Goal: Task Accomplishment & Management: Use online tool/utility

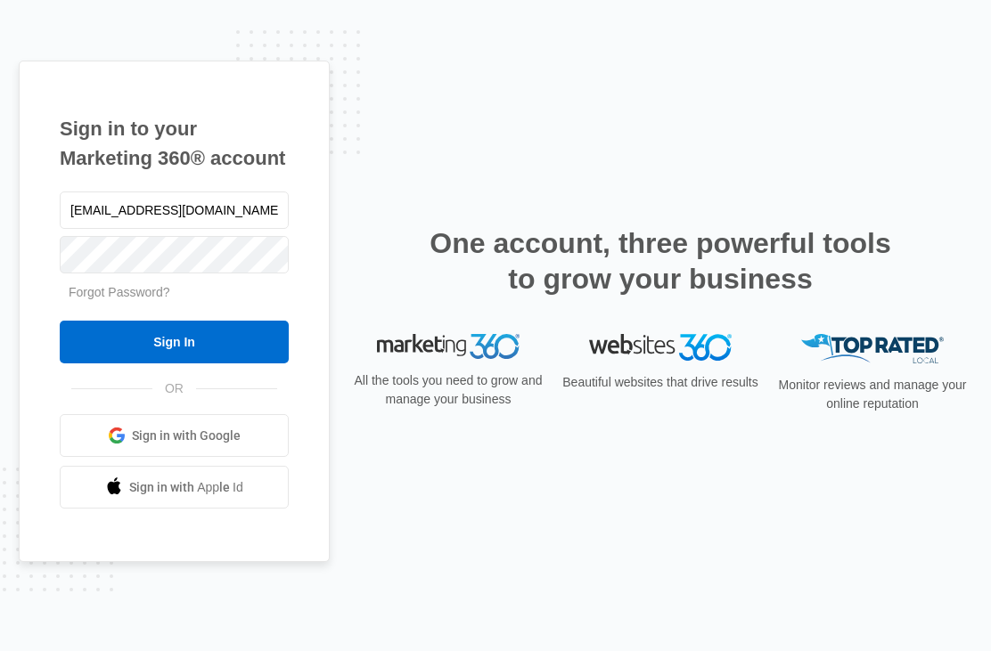
type input "[EMAIL_ADDRESS][DOMAIN_NAME]"
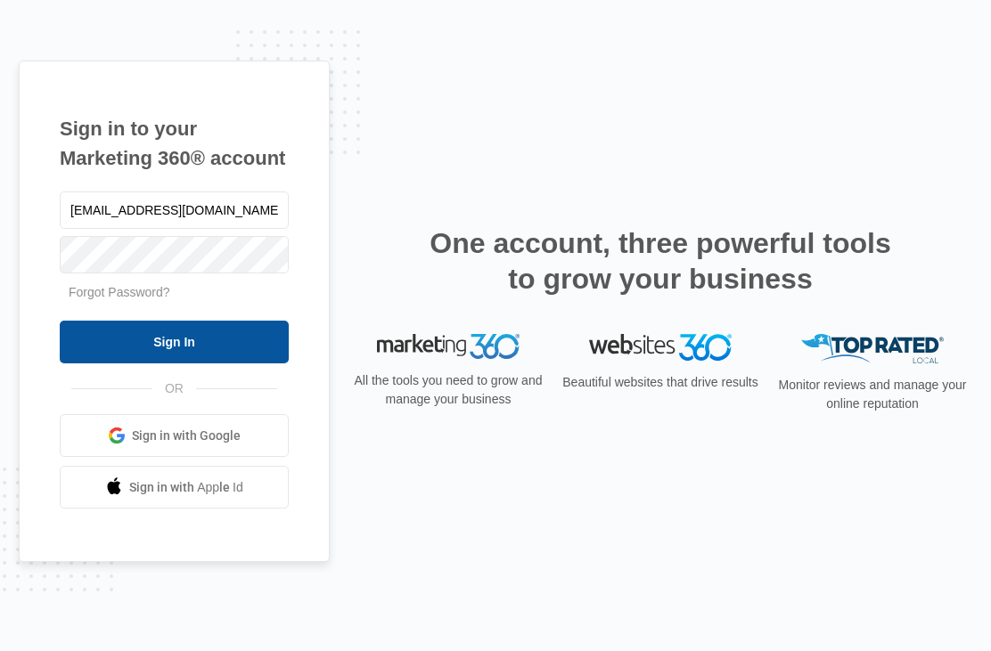
click at [224, 364] on input "Sign In" at bounding box center [174, 342] width 229 height 43
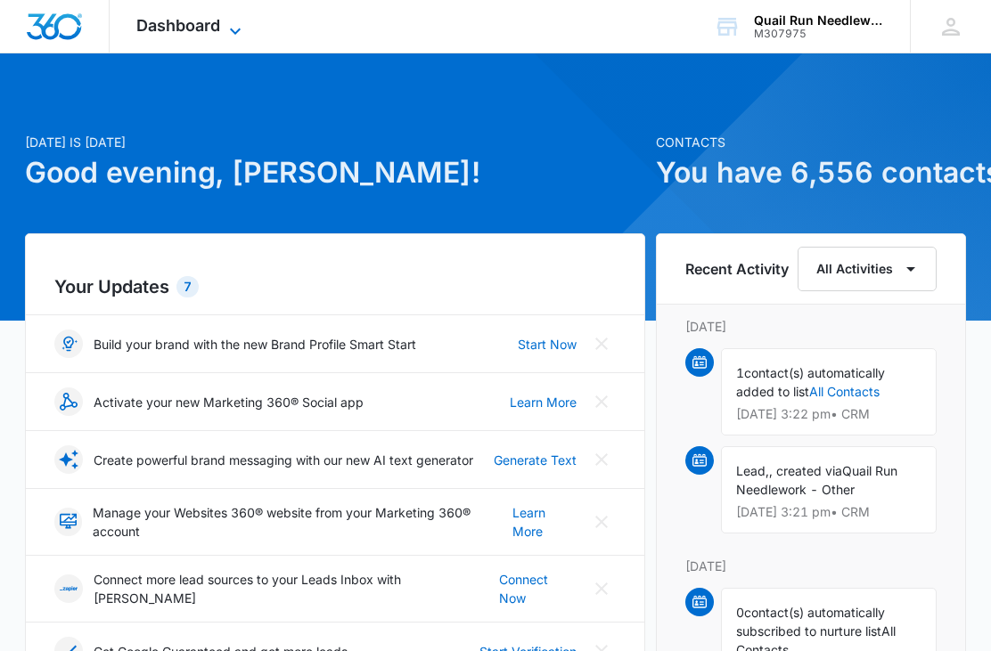
click at [233, 21] on icon at bounding box center [235, 30] width 21 height 21
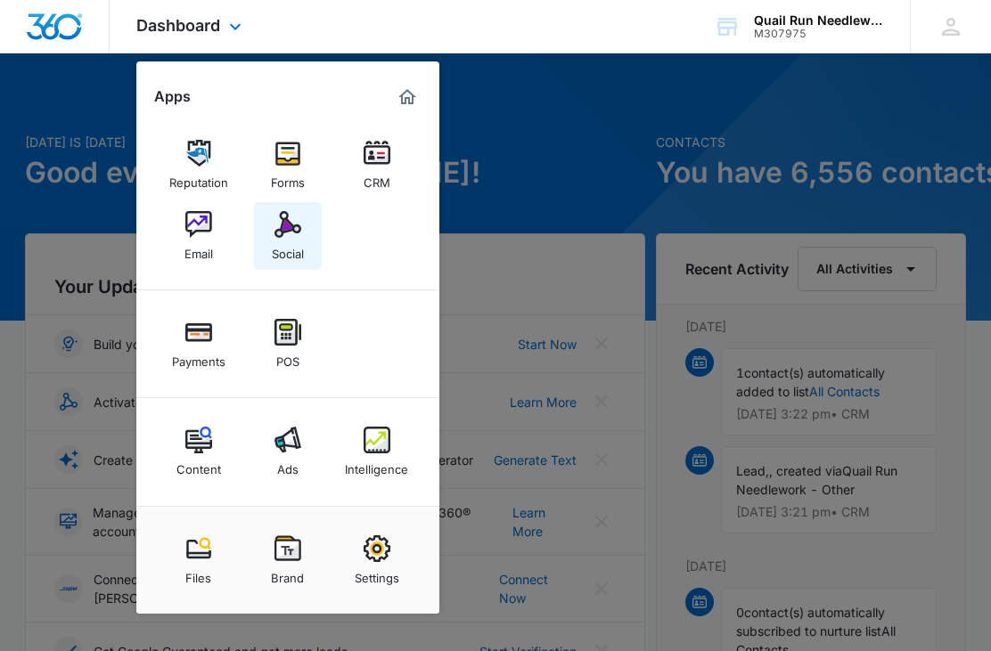
click at [295, 233] on img at bounding box center [287, 224] width 27 height 27
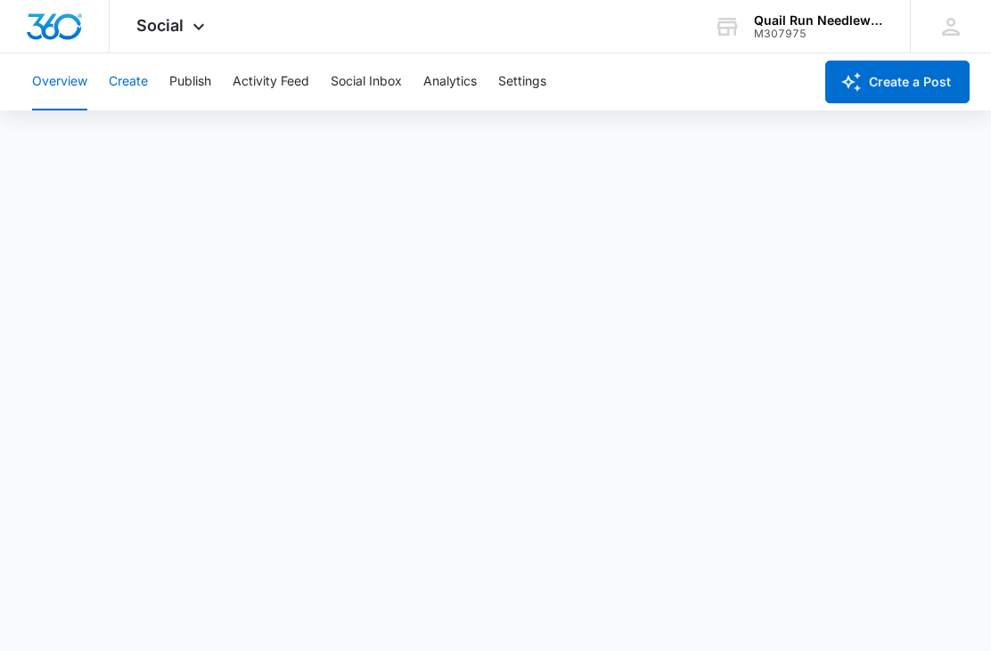
click at [137, 89] on button "Create" at bounding box center [128, 81] width 39 height 57
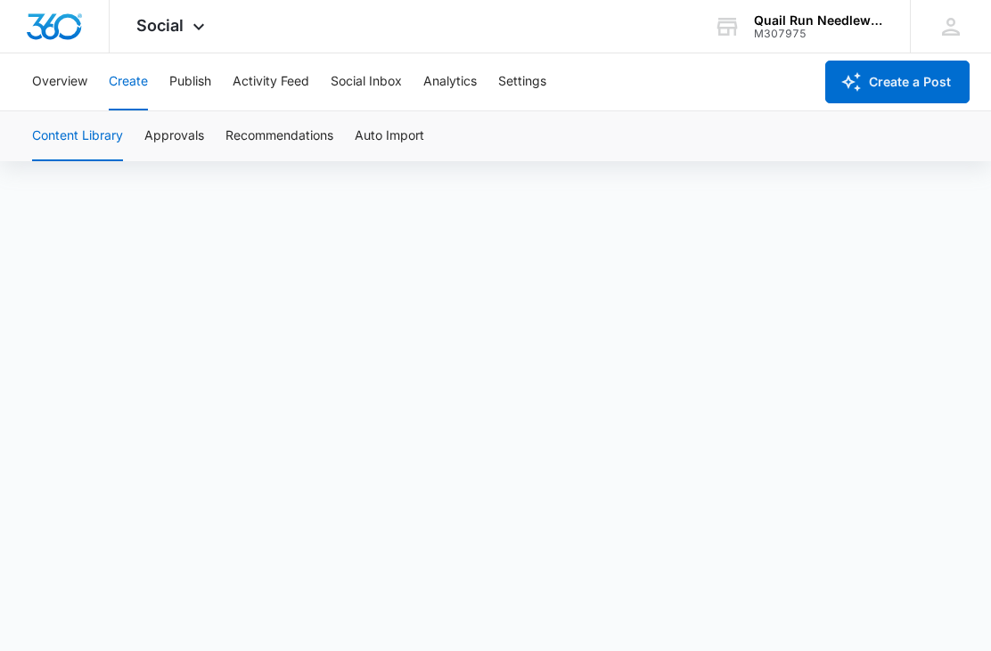
scroll to position [70, 0]
click at [141, 98] on button "Create" at bounding box center [128, 81] width 39 height 57
click at [56, 159] on button "Content Library" at bounding box center [77, 136] width 91 height 50
click at [56, 153] on button "Content Library" at bounding box center [77, 136] width 91 height 50
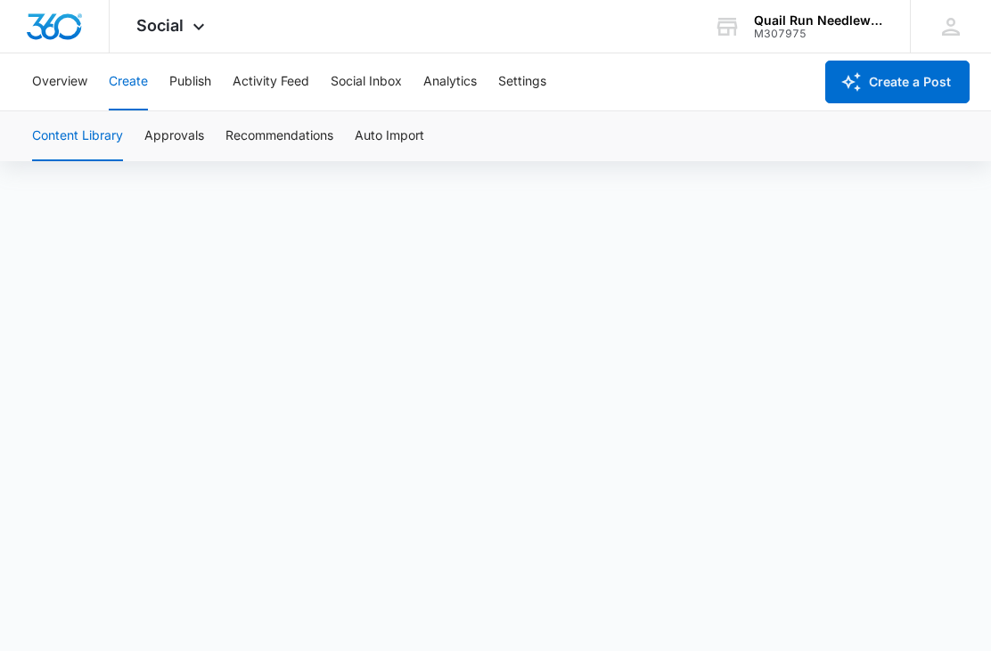
click at [65, 158] on button "Content Library" at bounding box center [77, 136] width 91 height 50
click at [42, 92] on button "Overview" at bounding box center [59, 81] width 55 height 57
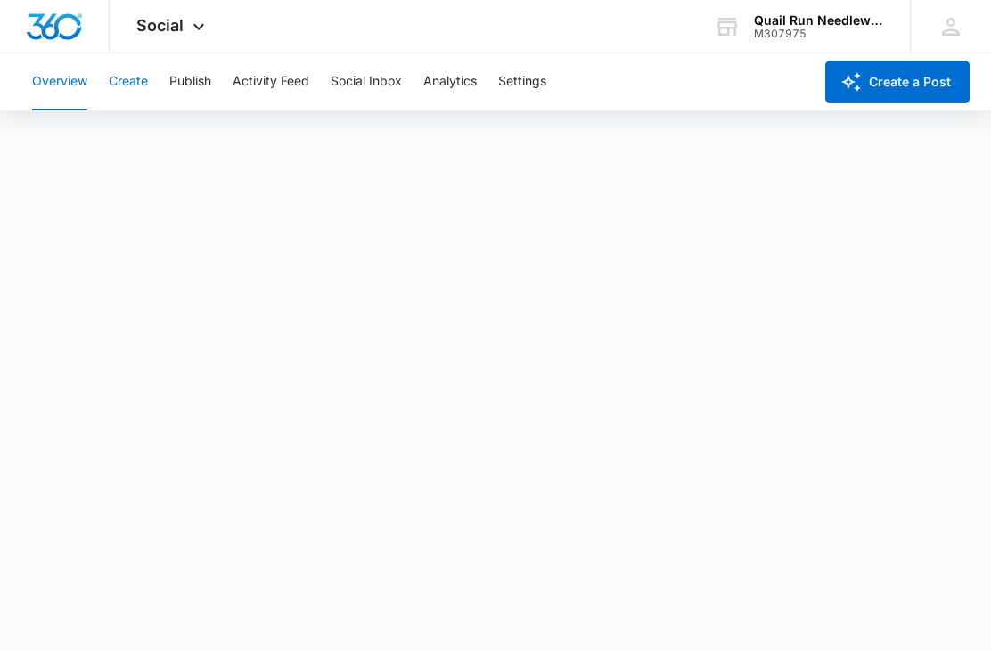
click at [121, 86] on button "Create" at bounding box center [128, 81] width 39 height 57
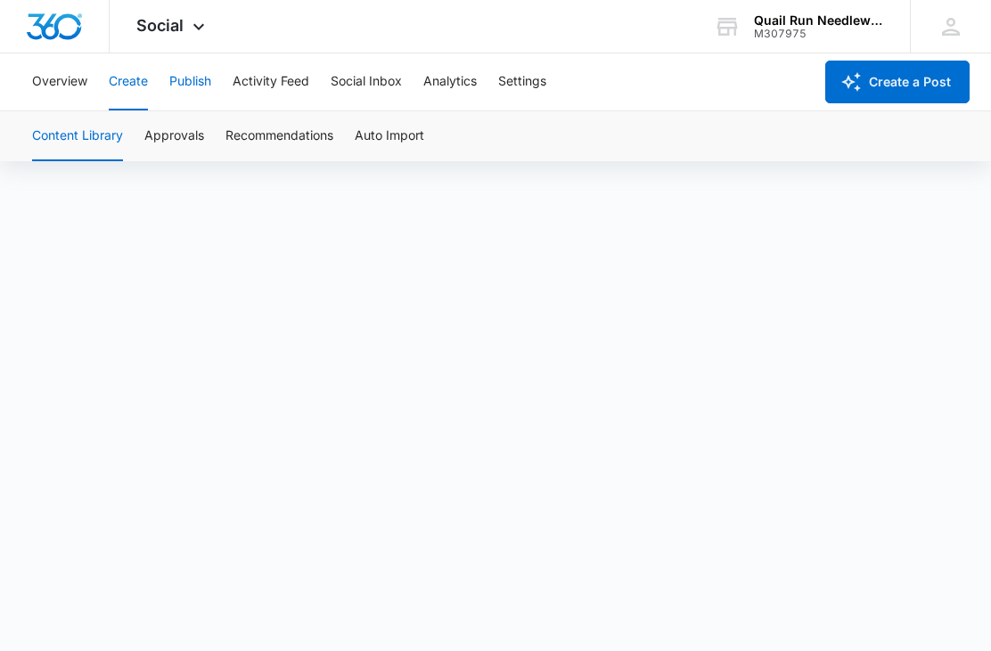
click at [180, 88] on button "Publish" at bounding box center [190, 81] width 42 height 57
click at [190, 85] on button "Publish" at bounding box center [190, 81] width 42 height 57
click at [187, 100] on button "Publish" at bounding box center [190, 81] width 42 height 57
click at [188, 101] on button "Publish" at bounding box center [190, 81] width 42 height 57
click at [191, 102] on button "Publish" at bounding box center [190, 81] width 42 height 57
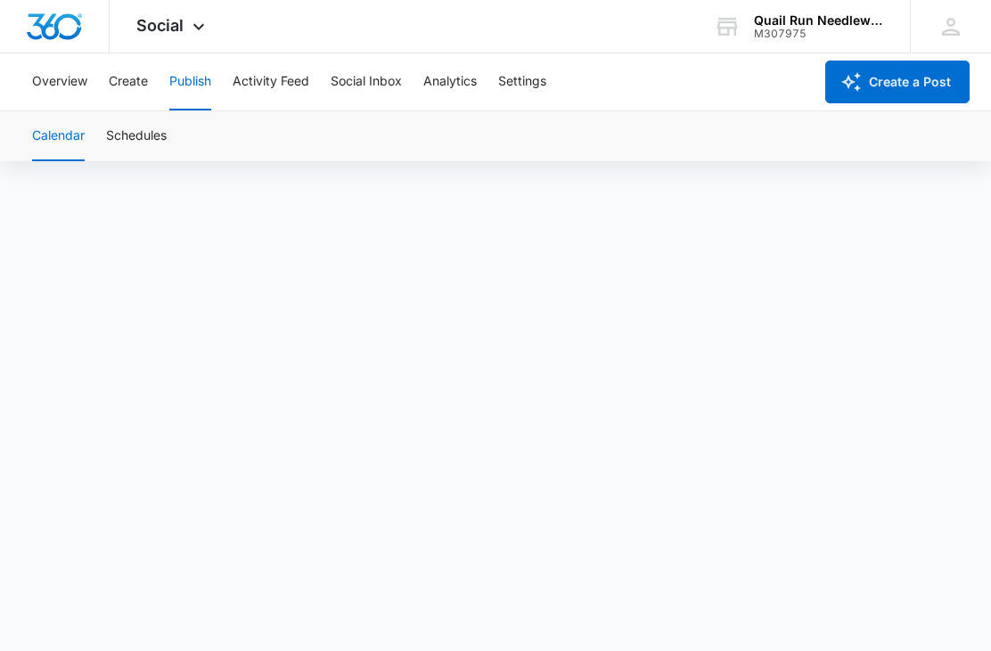
click at [194, 98] on button "Publish" at bounding box center [190, 81] width 42 height 57
click at [203, 28] on icon at bounding box center [198, 31] width 11 height 6
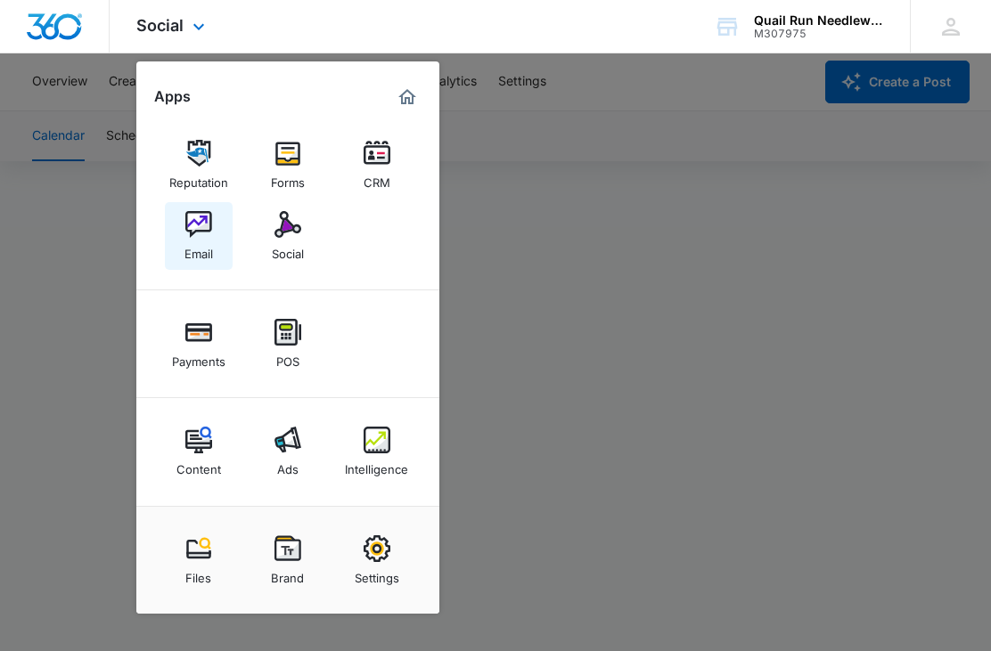
click at [206, 233] on img at bounding box center [198, 224] width 27 height 27
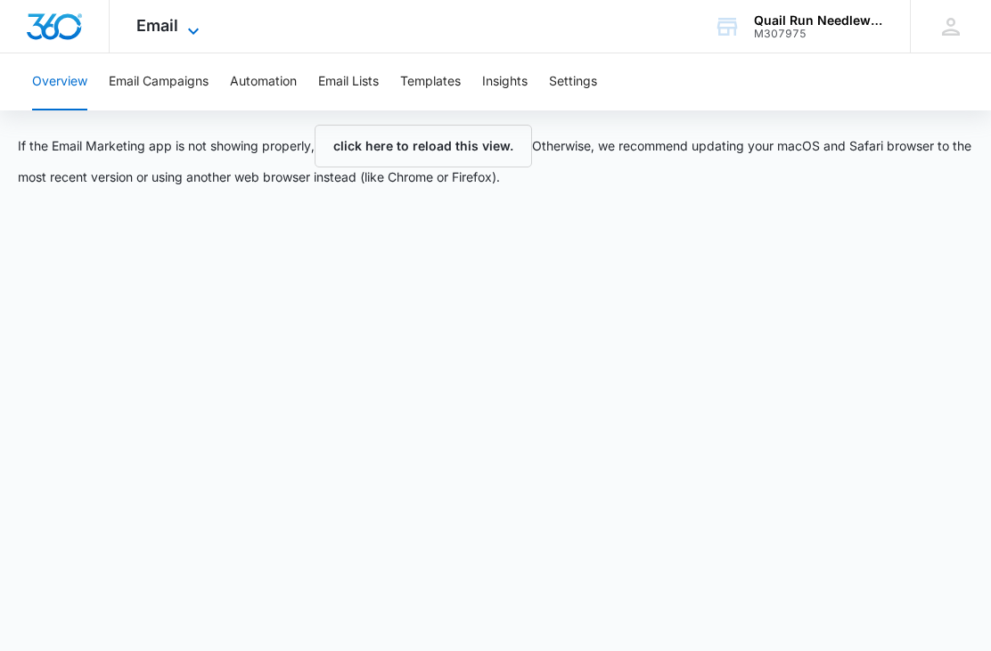
click at [188, 32] on icon at bounding box center [193, 30] width 21 height 21
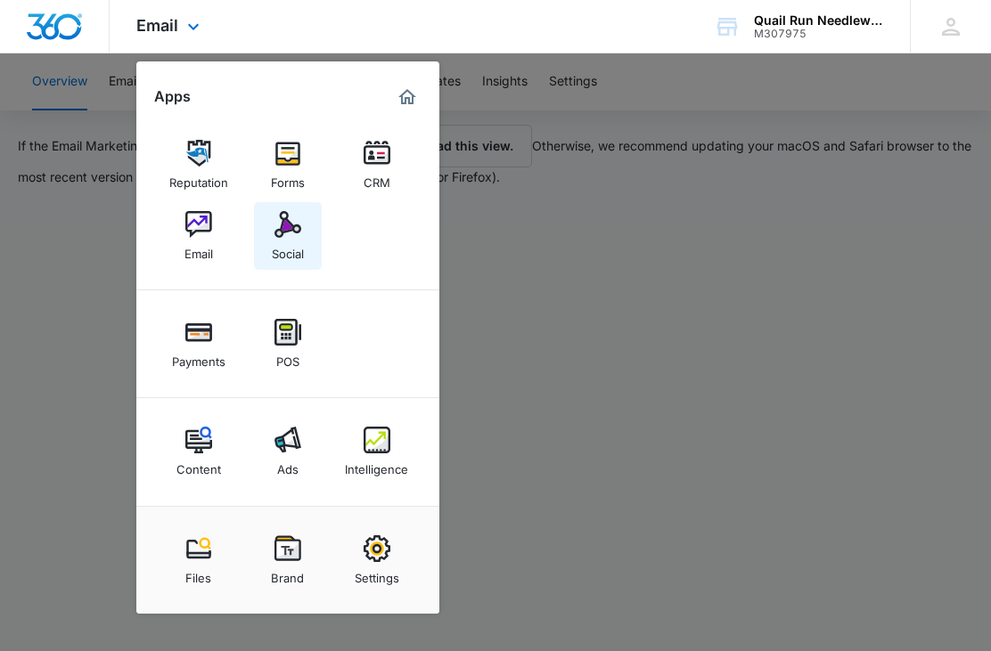
click at [289, 235] on img at bounding box center [287, 224] width 27 height 27
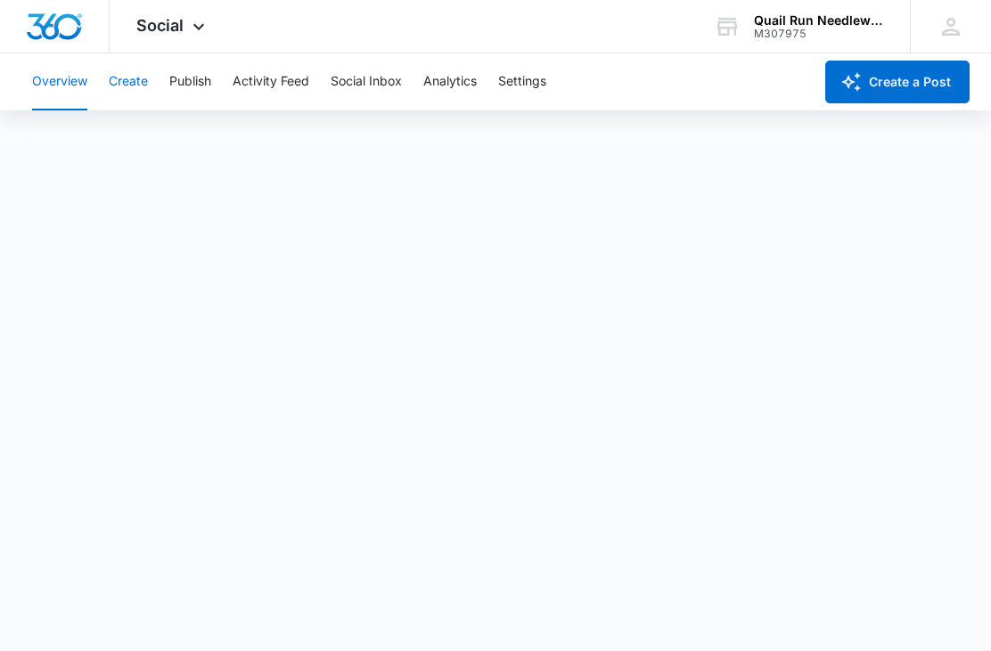
click at [144, 92] on button "Create" at bounding box center [128, 81] width 39 height 57
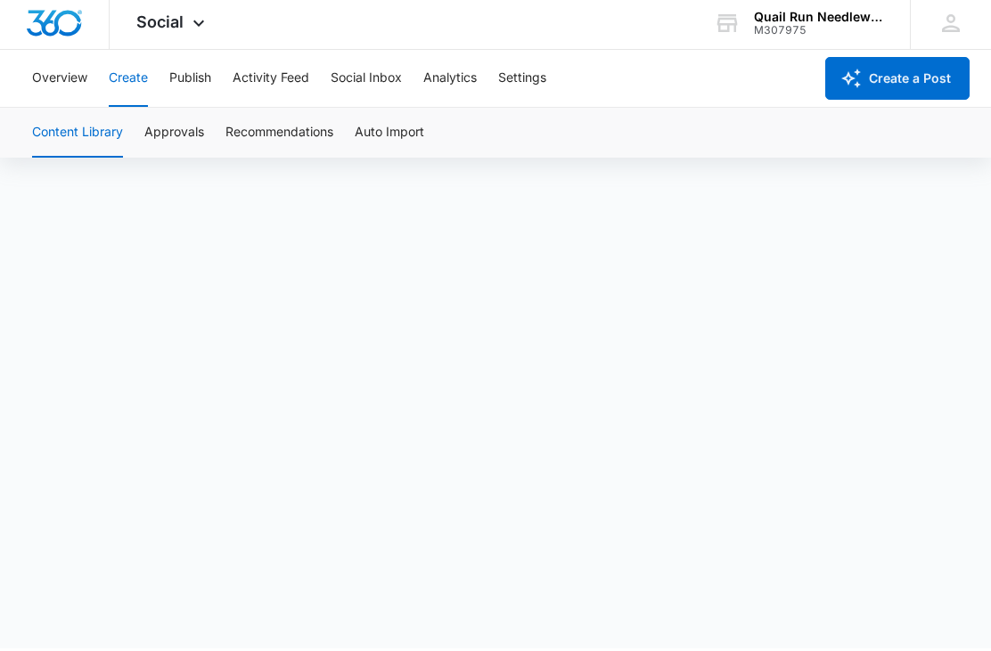
scroll to position [13, 0]
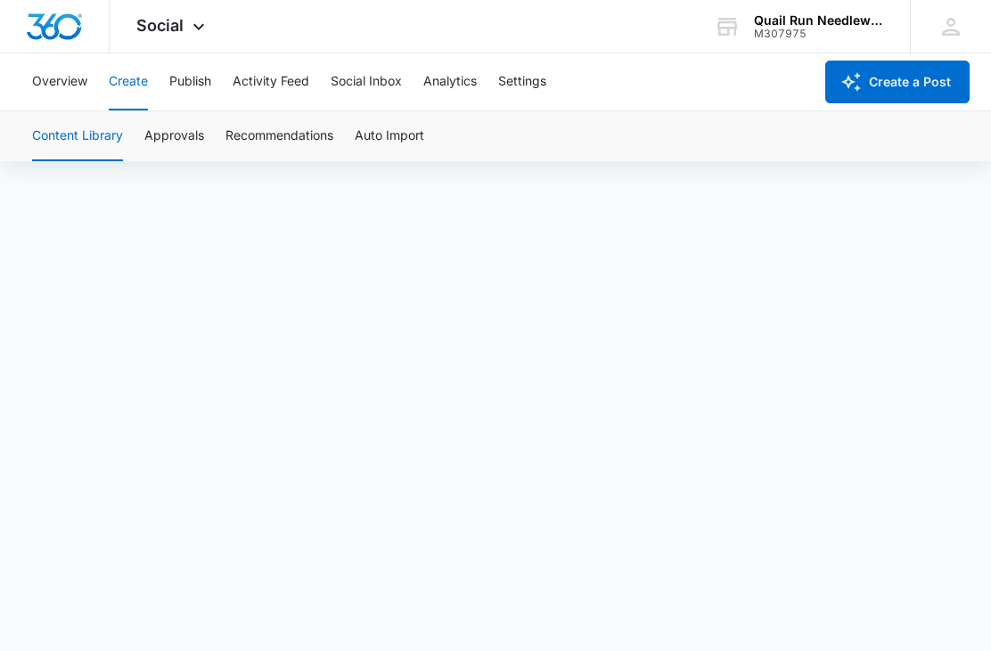
click at [135, 89] on button "Create" at bounding box center [128, 81] width 39 height 57
click at [137, 105] on button "Create" at bounding box center [128, 81] width 39 height 57
click at [201, 40] on div "Social Apps Reputation Forms CRM Email Social Payments POS Content Ads Intellig…" at bounding box center [173, 26] width 127 height 53
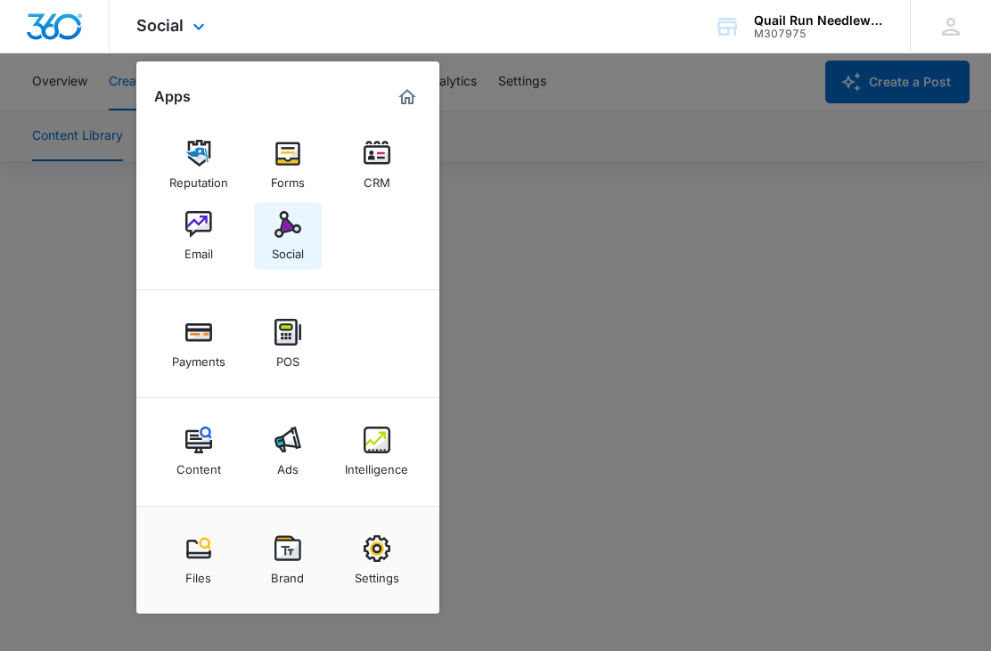
click at [299, 250] on div "Social" at bounding box center [288, 249] width 32 height 23
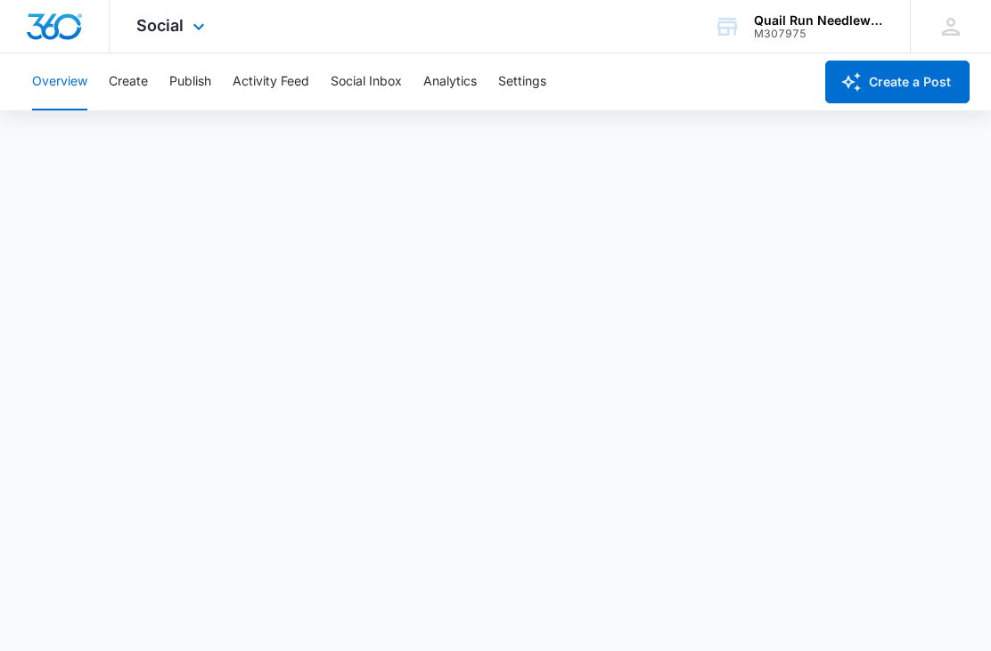
scroll to position [5, 0]
click at [136, 89] on button "Create" at bounding box center [128, 81] width 39 height 57
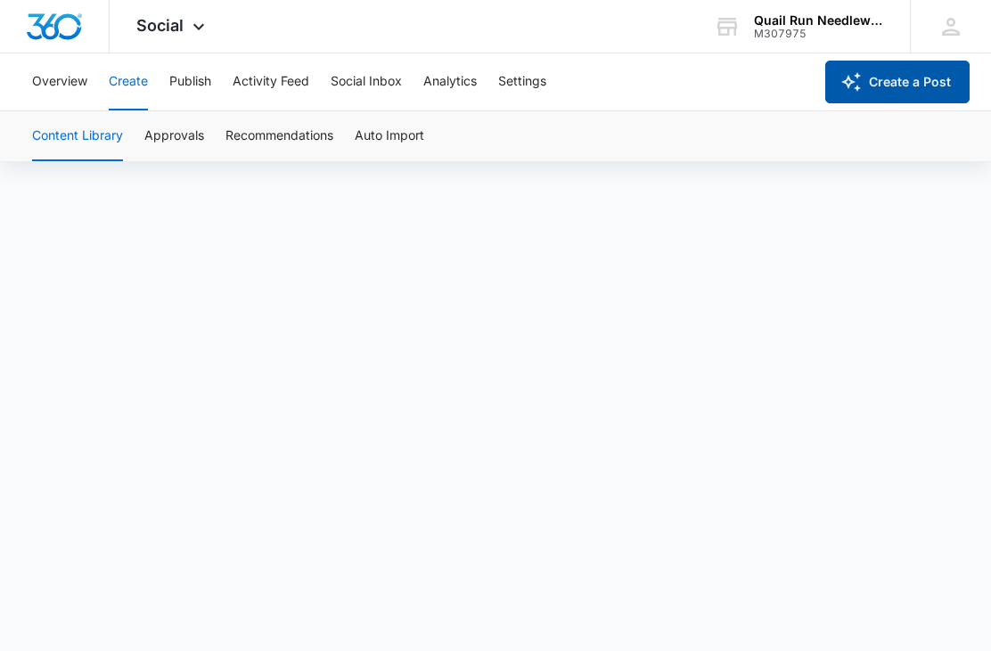
click at [856, 90] on icon "button" at bounding box center [850, 81] width 21 height 21
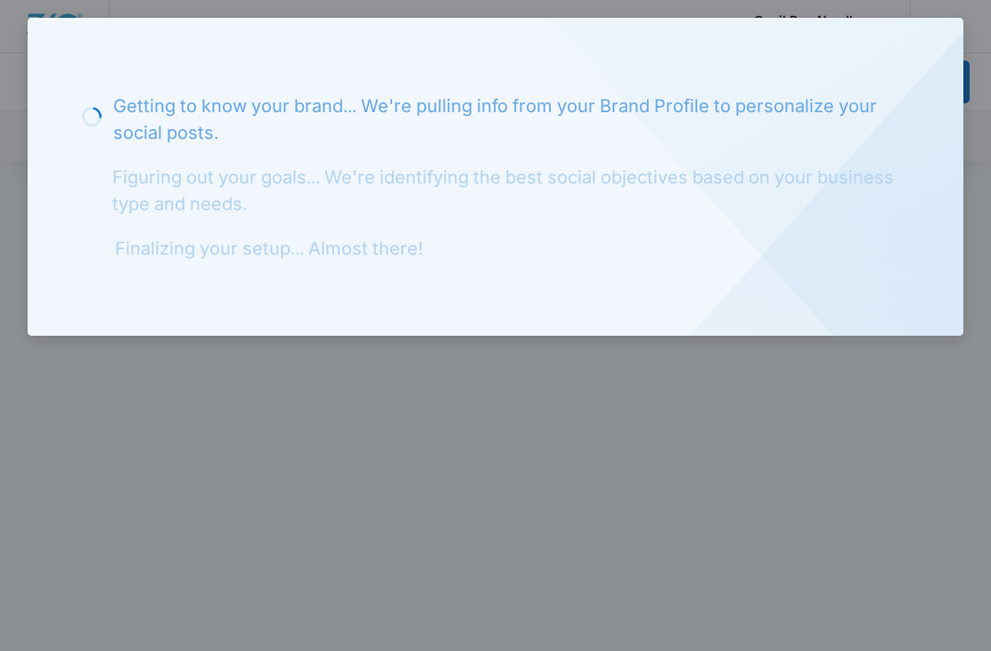
click at [647, 465] on div at bounding box center [495, 325] width 991 height 651
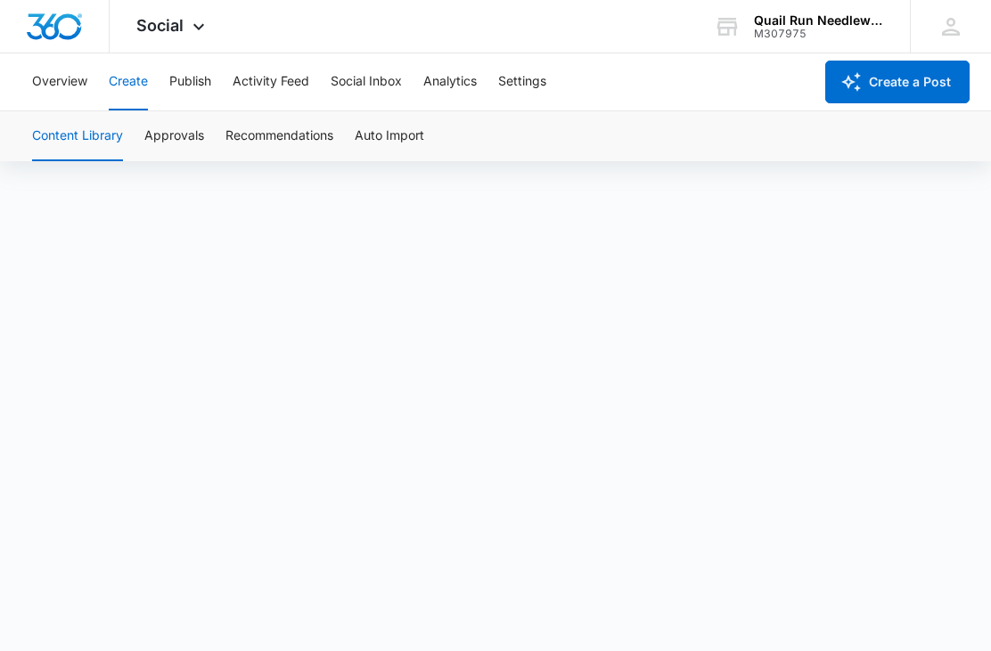
click at [120, 95] on button "Create" at bounding box center [128, 81] width 39 height 57
click at [199, 93] on button "Publish" at bounding box center [190, 81] width 42 height 57
click at [111, 108] on button "Create" at bounding box center [128, 81] width 39 height 57
click at [117, 110] on button "Create" at bounding box center [128, 81] width 39 height 57
